Goal: Check status: Check status

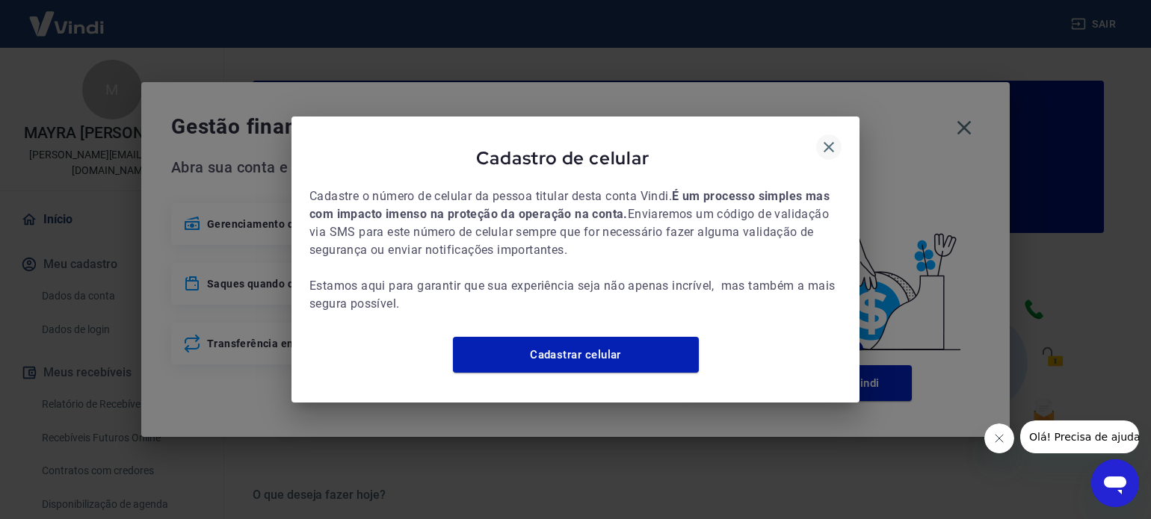
click at [824, 140] on icon "button" at bounding box center [829, 147] width 18 height 18
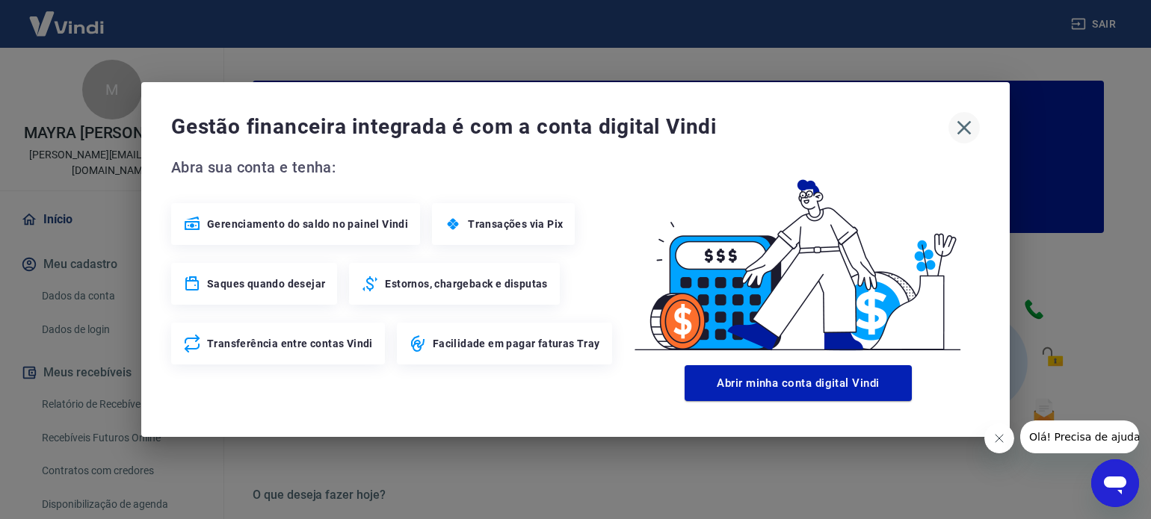
click at [967, 126] on icon "button" at bounding box center [964, 128] width 24 height 24
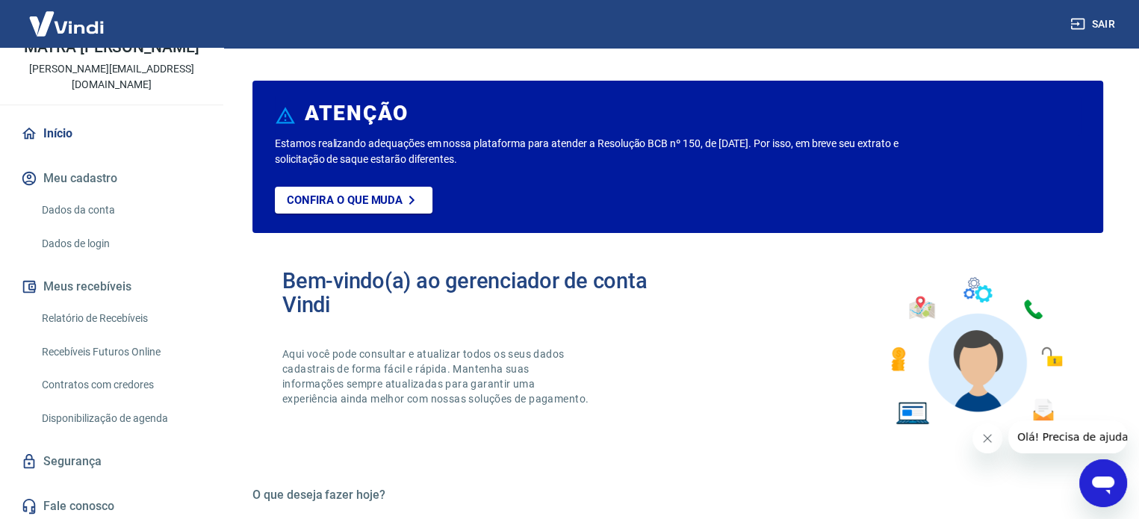
scroll to position [90, 0]
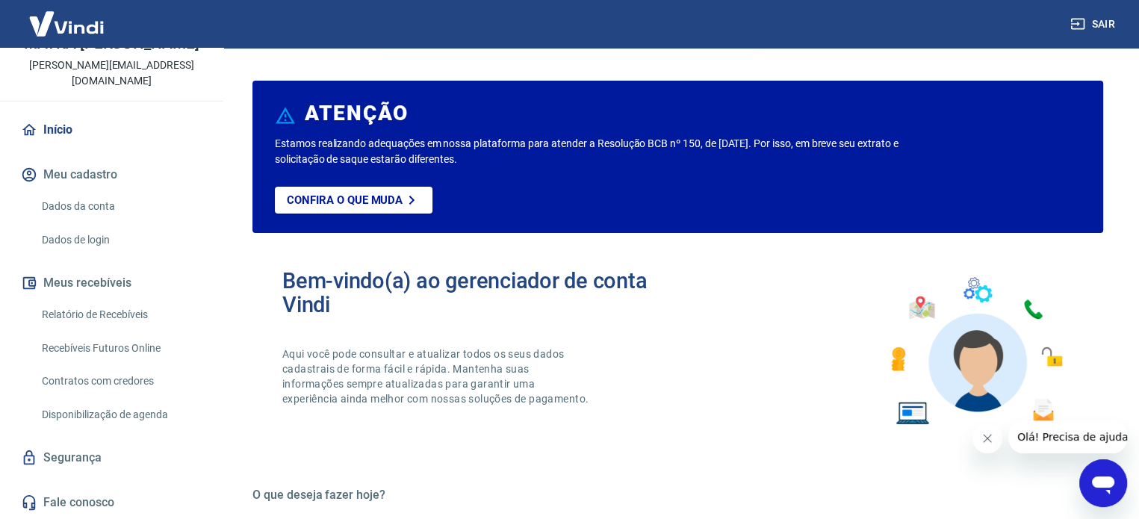
click at [116, 315] on link "Relatório de Recebíveis" at bounding box center [121, 315] width 170 height 31
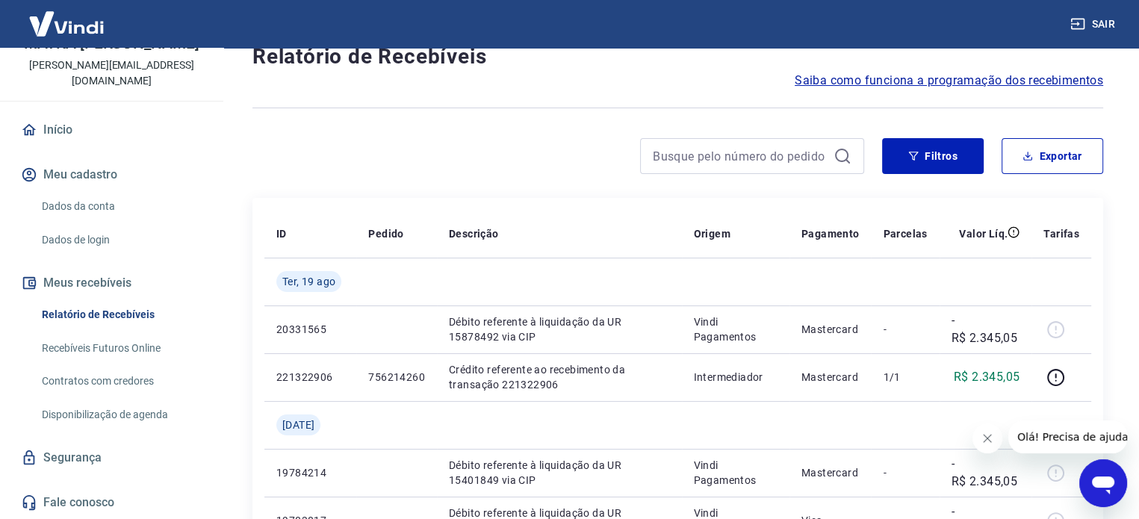
scroll to position [75, 0]
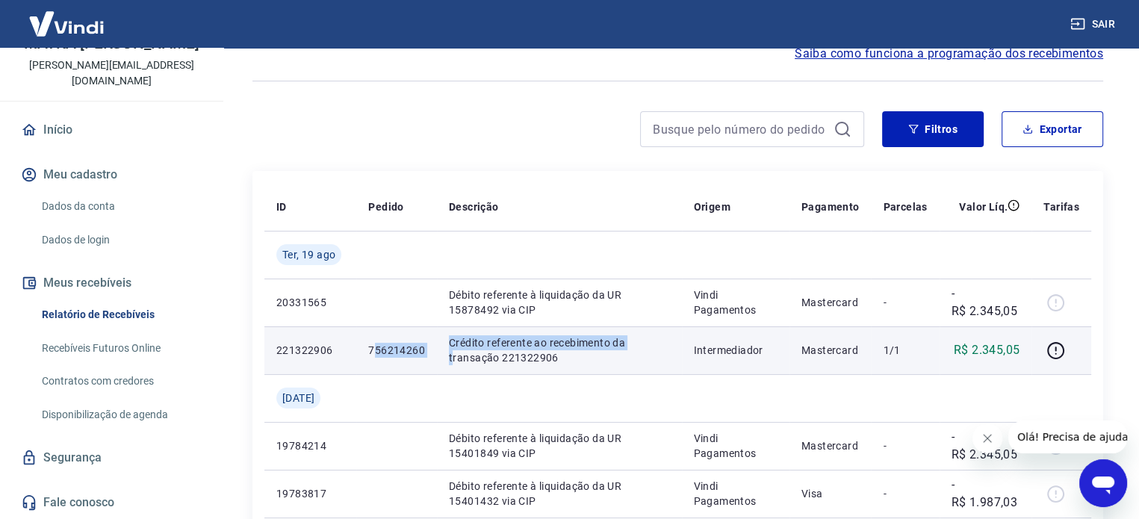
drag, startPoint x: 373, startPoint y: 358, endPoint x: 453, endPoint y: 356, distance: 80.0
click at [453, 356] on tr "221322906 756214260 Crédito referente ao recebimento da transação 221322906 Int…" at bounding box center [677, 350] width 827 height 48
click at [443, 360] on td "Crédito referente ao recebimento da transação 221322906" at bounding box center [559, 350] width 245 height 48
